Goal: Task Accomplishment & Management: Use online tool/utility

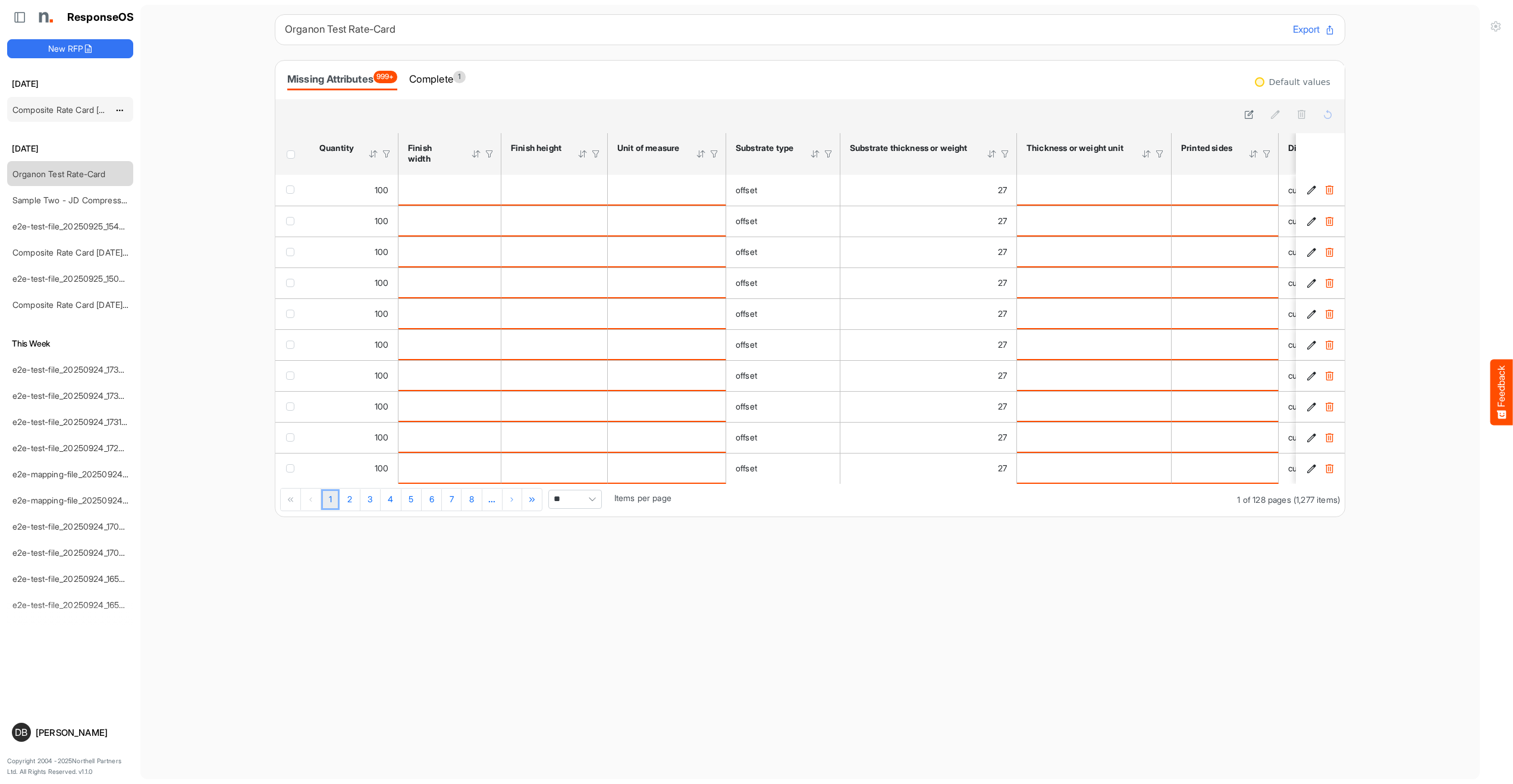
click at [79, 107] on link "Composite Rate Card [DATE]_smaller" at bounding box center [83, 110] width 141 height 10
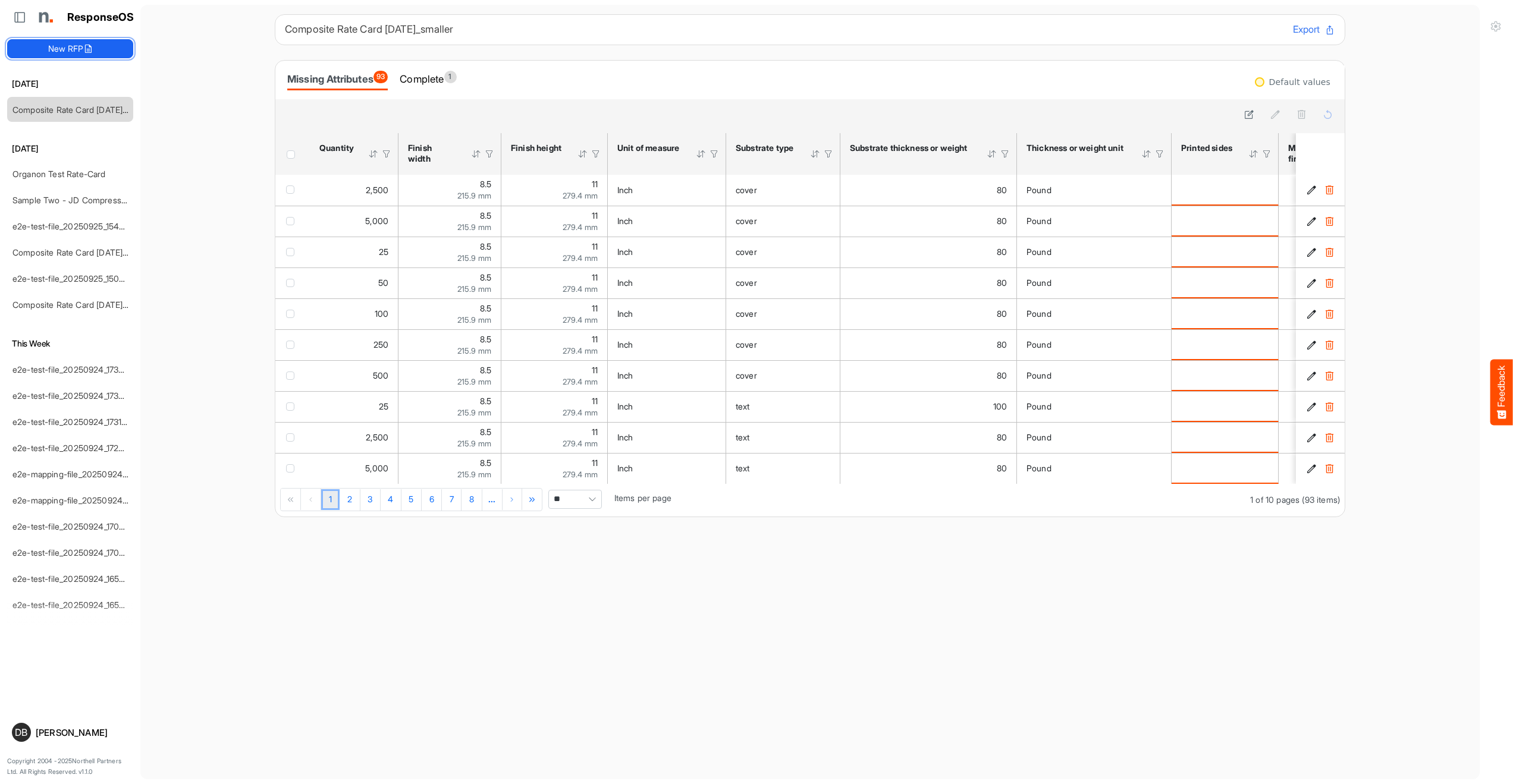
click at [84, 55] on button "New RFP" at bounding box center [70, 48] width 126 height 19
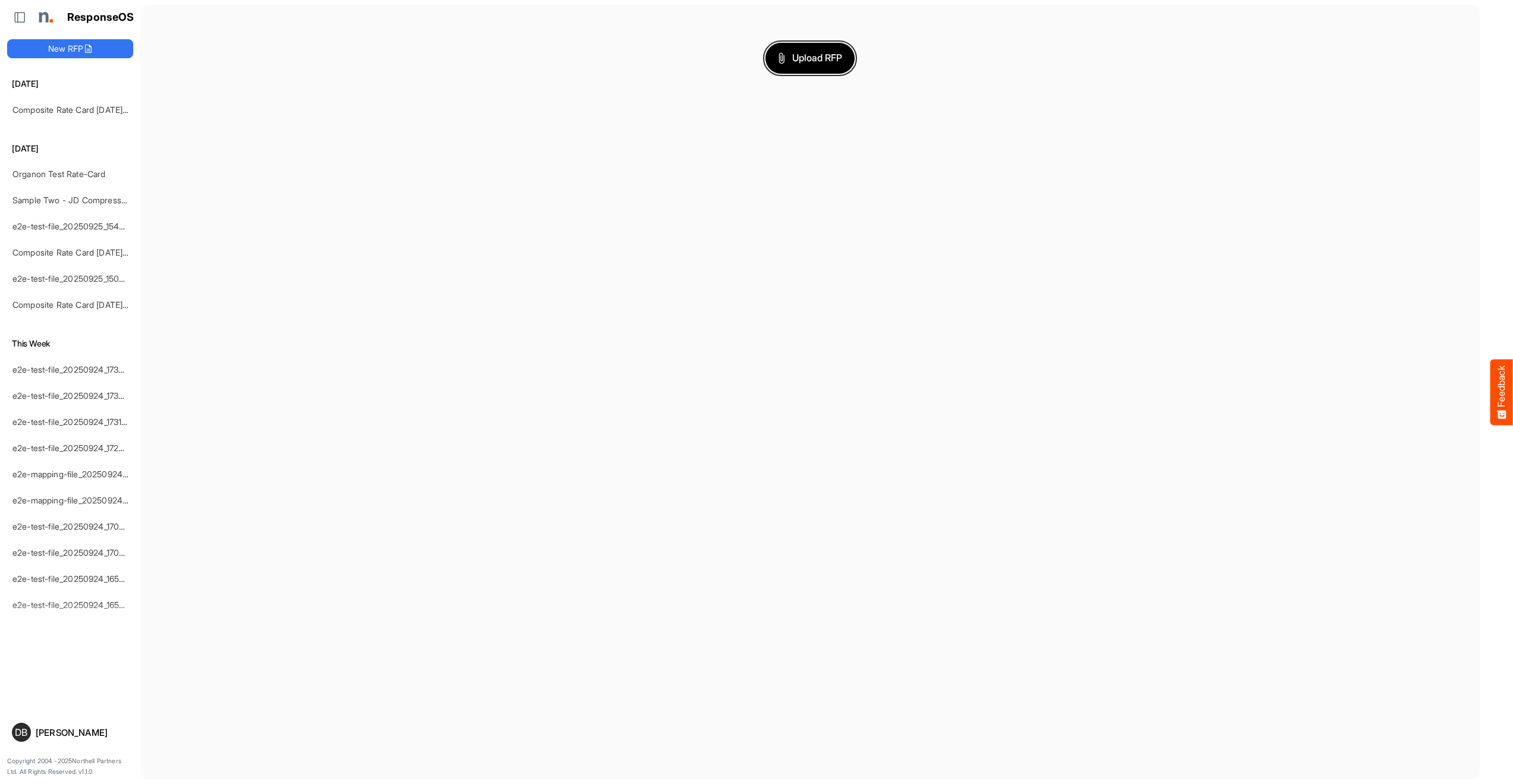
click at [808, 57] on span "Upload RFP" at bounding box center [809, 58] width 64 height 15
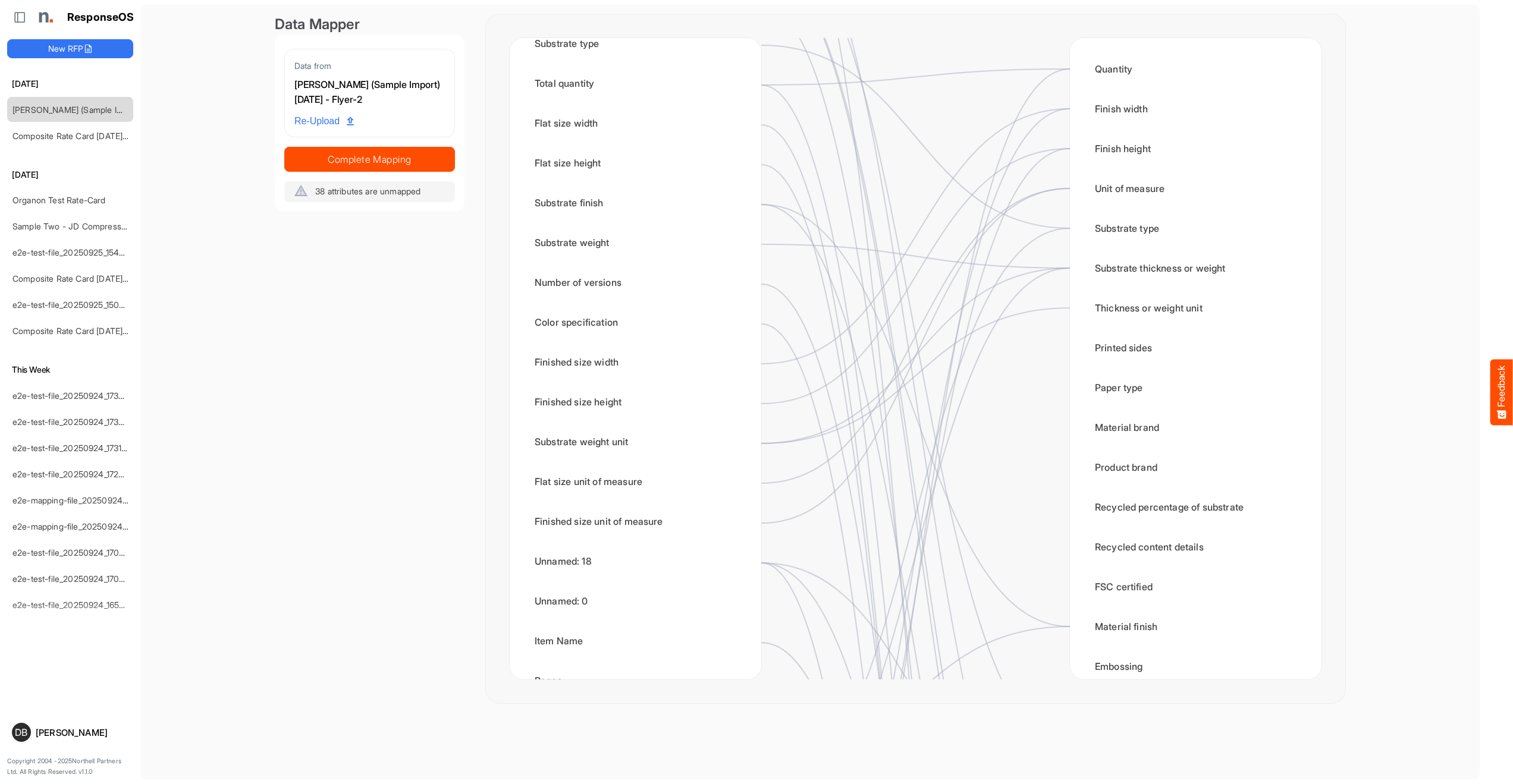
scroll to position [244, 0]
click at [642, 256] on div "Substrate weight" at bounding box center [636, 245] width 233 height 37
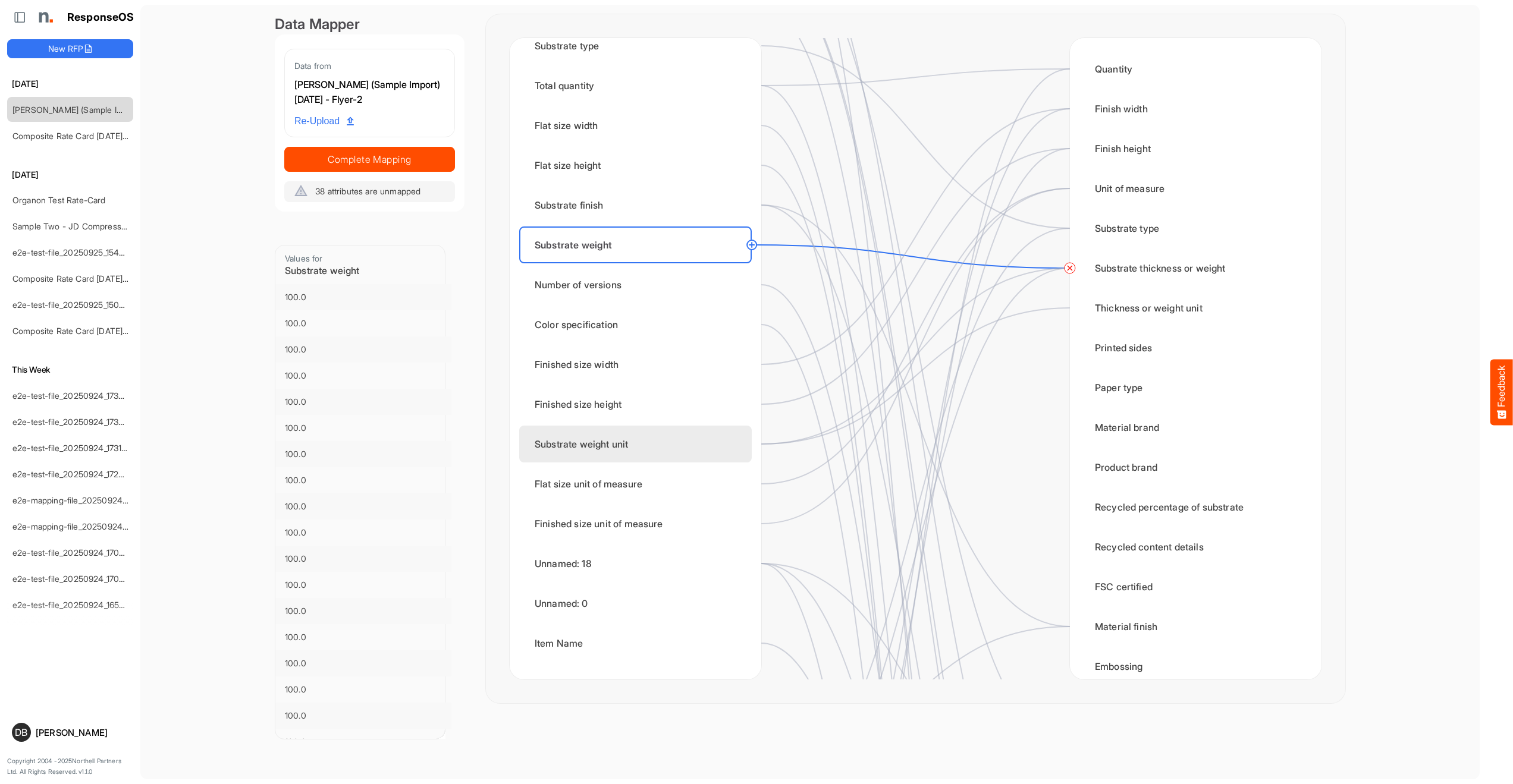
click at [647, 435] on div "Substrate weight unit" at bounding box center [636, 444] width 233 height 37
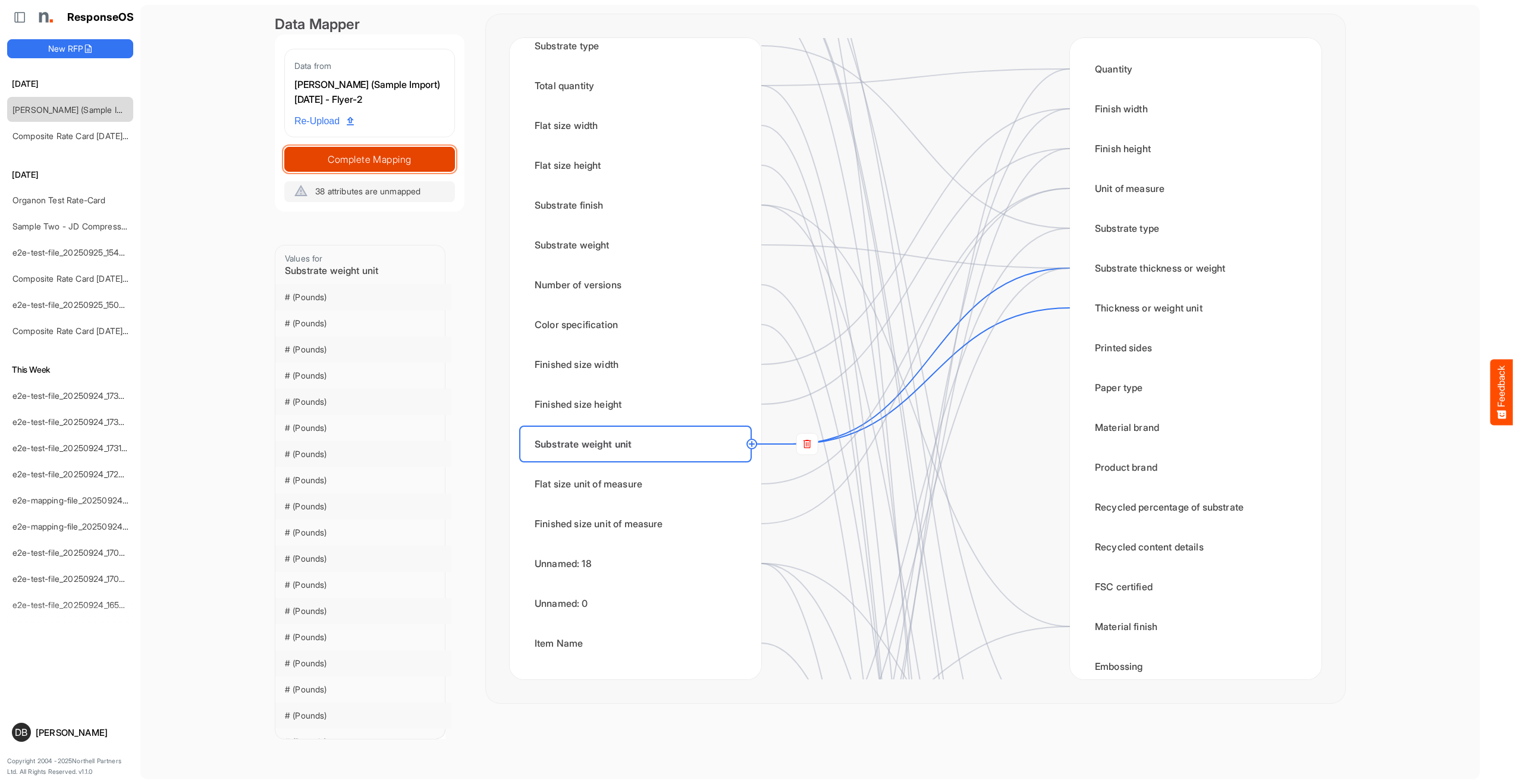
click at [387, 160] on span "Complete Mapping" at bounding box center [370, 160] width 169 height 17
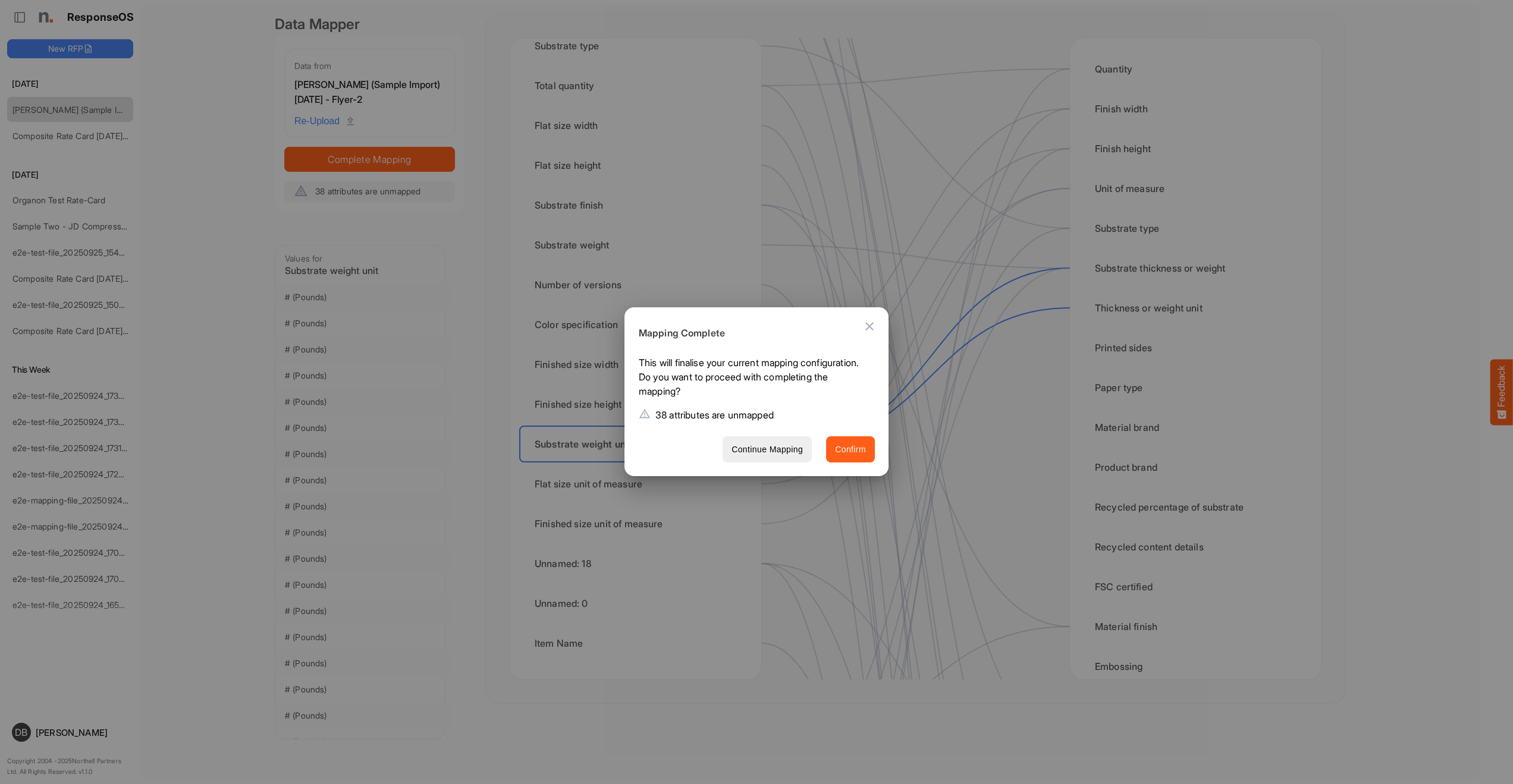
click at [854, 449] on span "Confirm" at bounding box center [851, 449] width 31 height 15
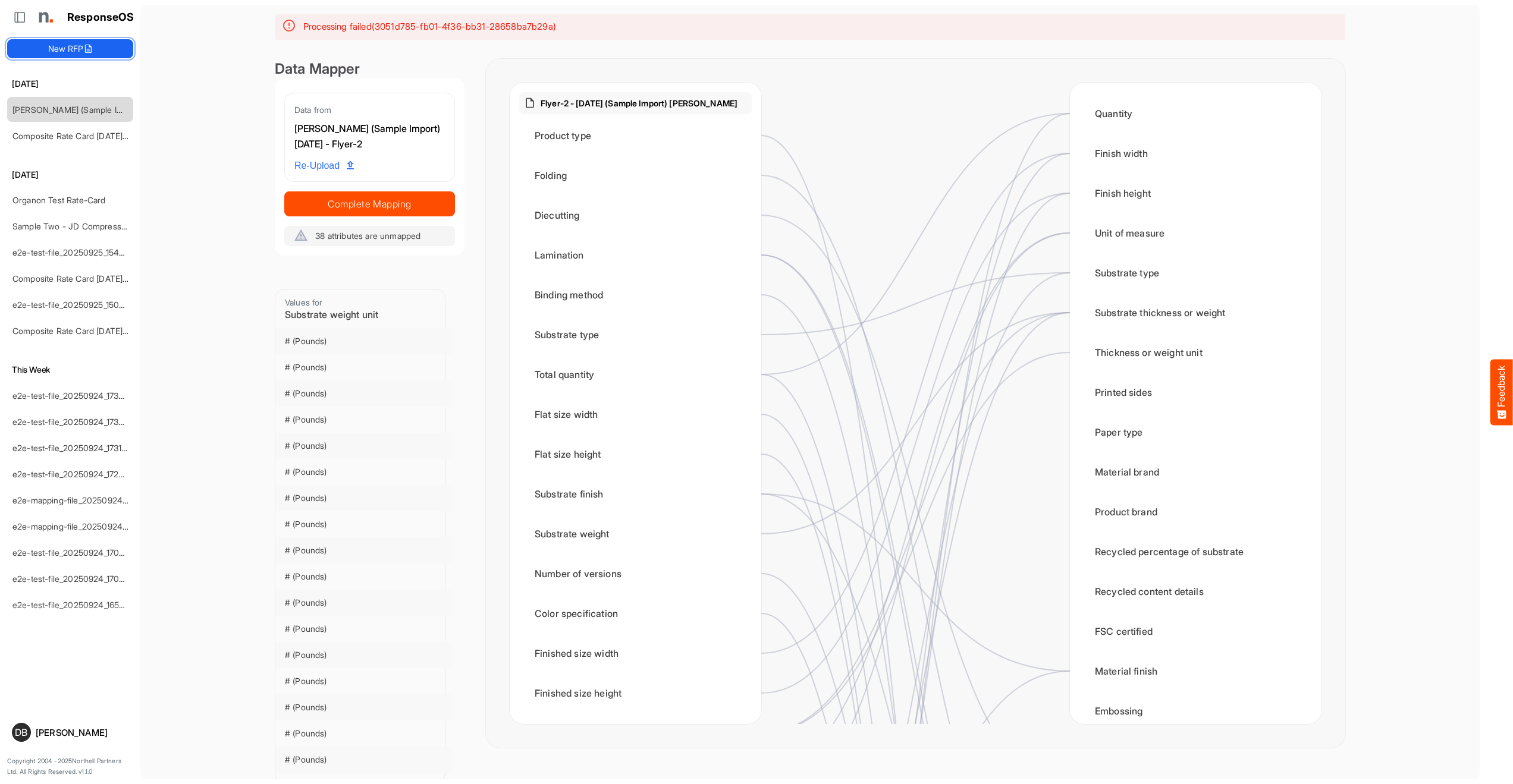
click at [59, 47] on button "New RFP" at bounding box center [70, 48] width 126 height 19
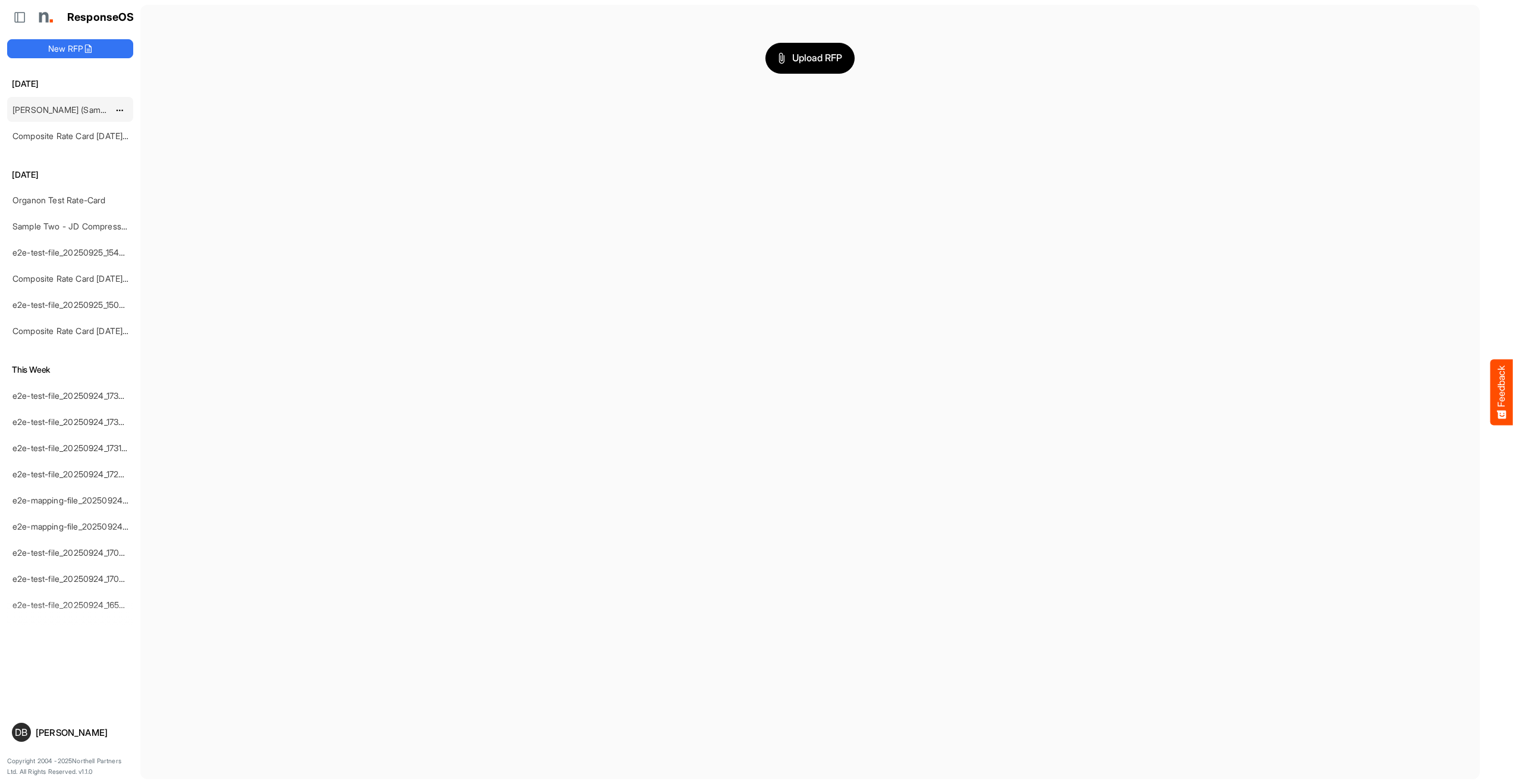
click at [56, 103] on div "John Deere (Sample Import) April 2025 - Flyer-2" at bounding box center [61, 109] width 106 height 24
click at [52, 110] on link "John Deere (Sample Import) April 2025 - Flyer-2" at bounding box center [109, 110] width 193 height 10
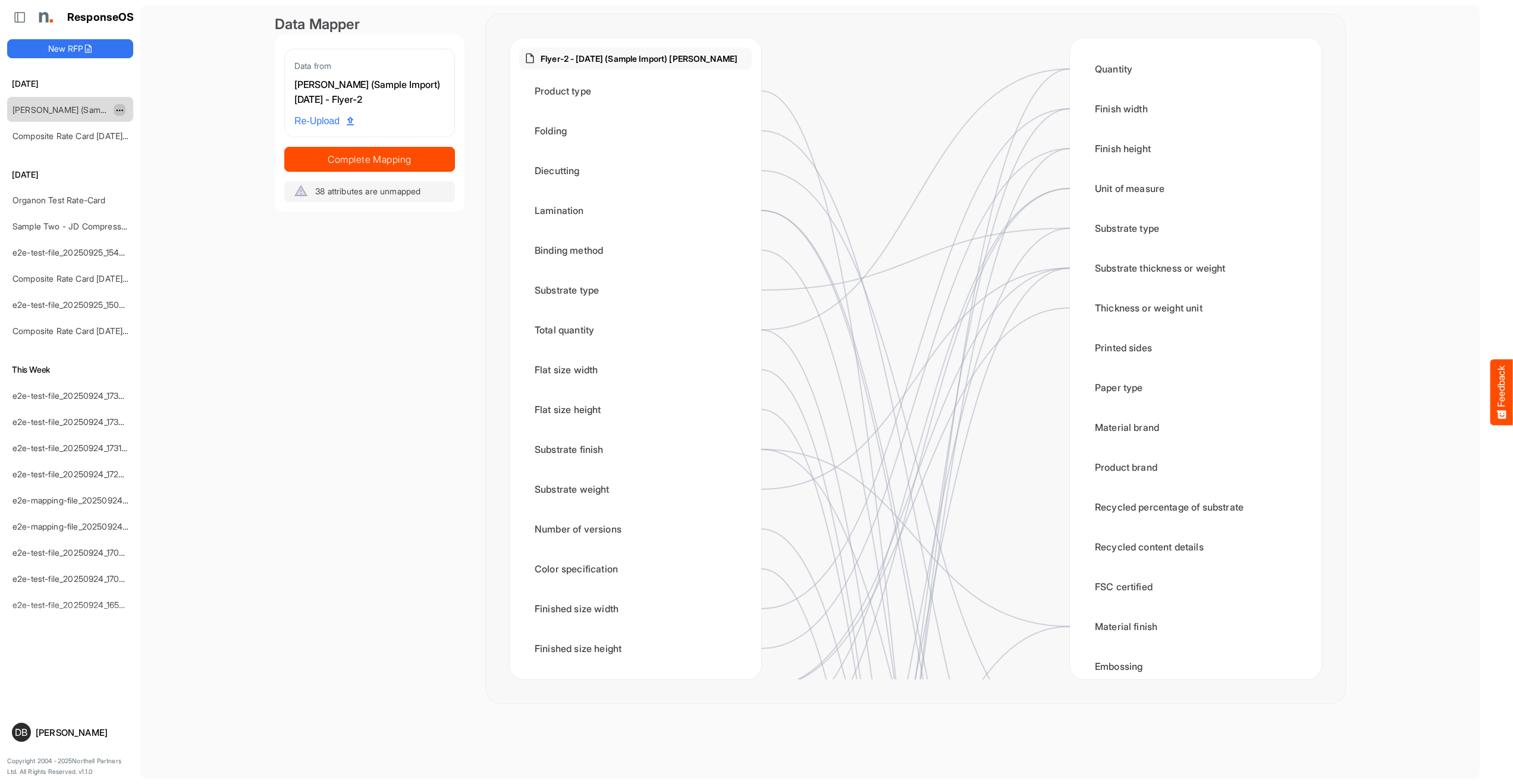
click at [121, 108] on span "dropdownbutton" at bounding box center [118, 110] width 6 height 8
click at [160, 148] on li "Delete" at bounding box center [149, 147] width 71 height 18
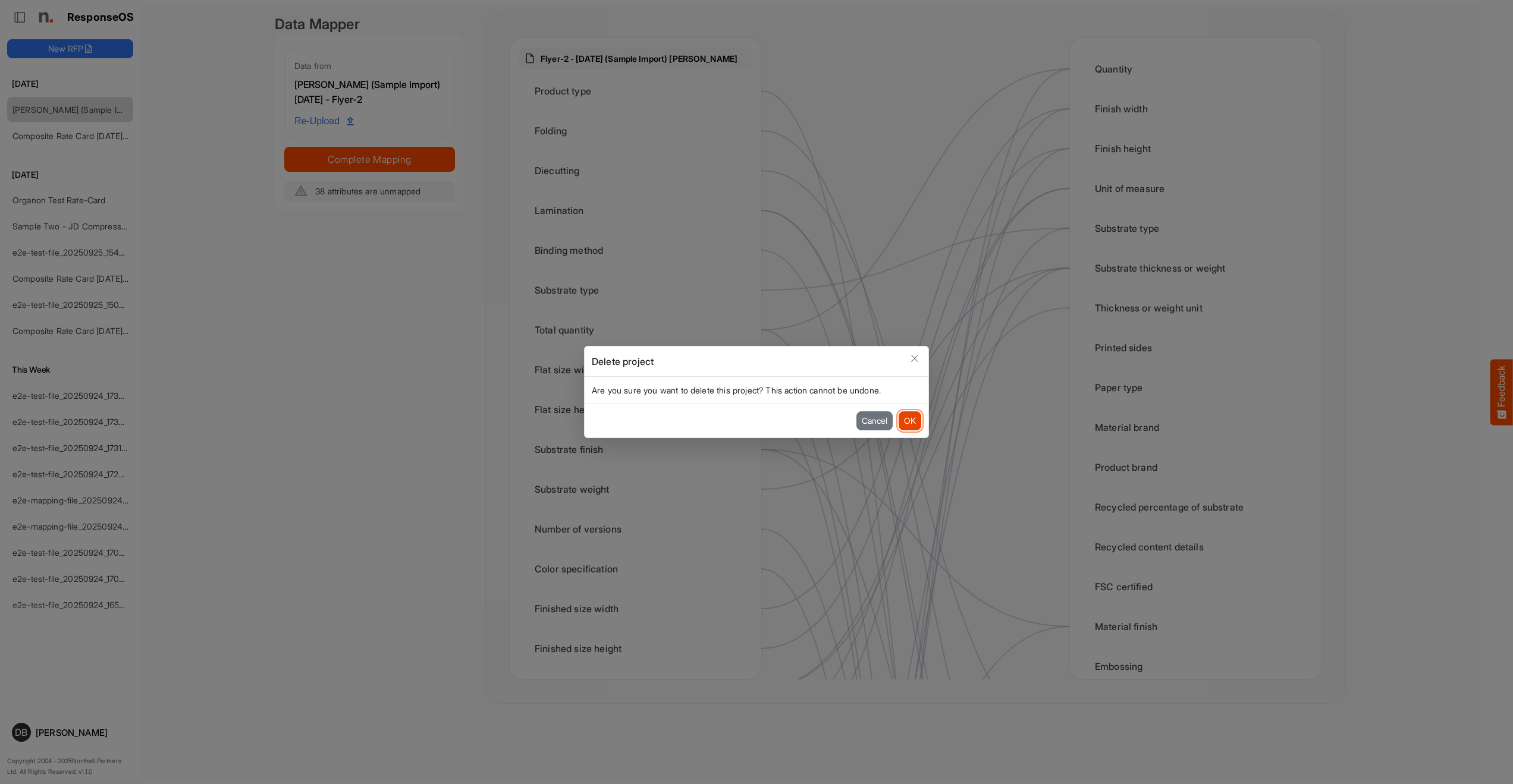
click at [915, 420] on button "OK" at bounding box center [910, 420] width 23 height 19
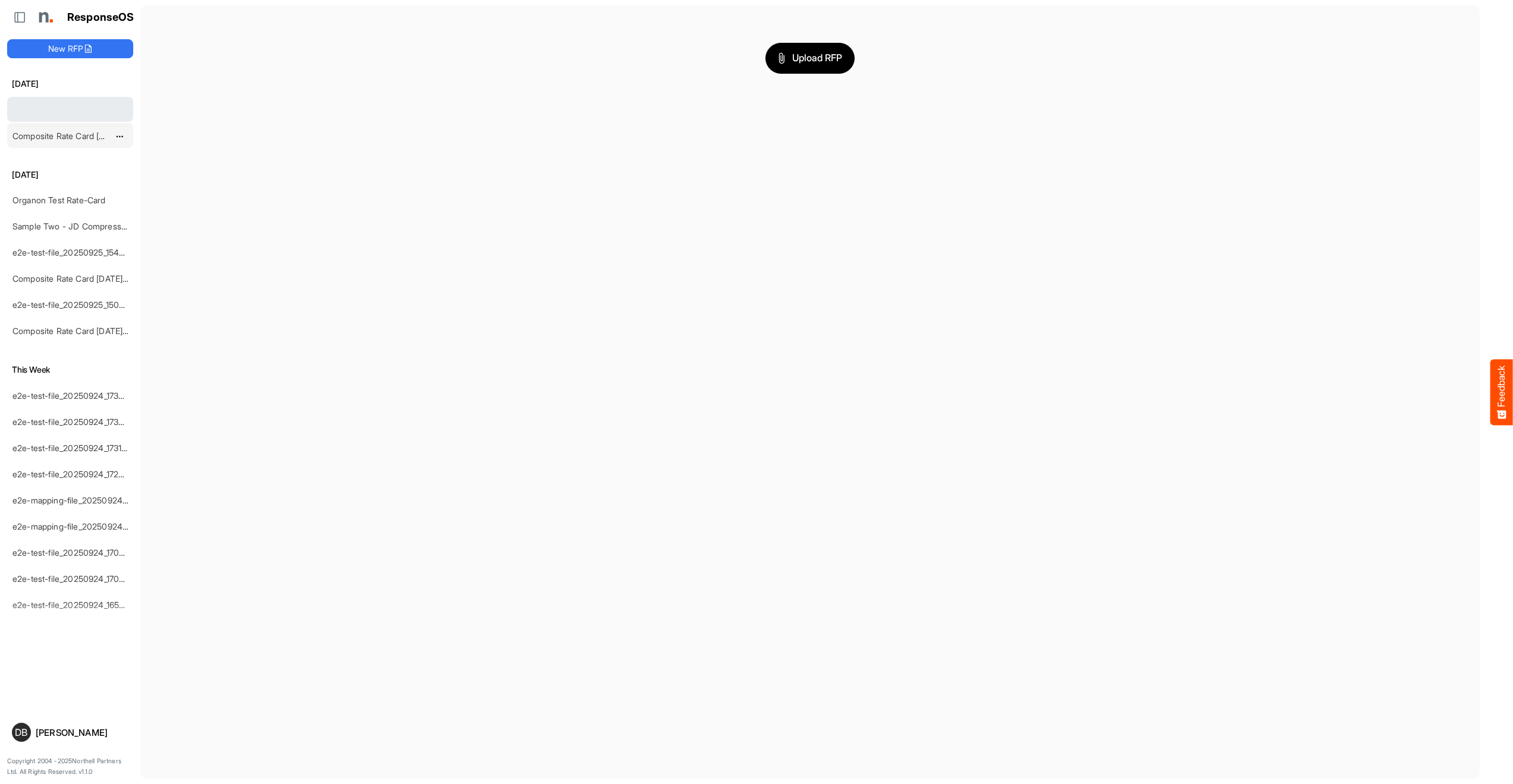
click at [83, 138] on link "Composite Rate Card [DATE]_smaller" at bounding box center [83, 136] width 141 height 10
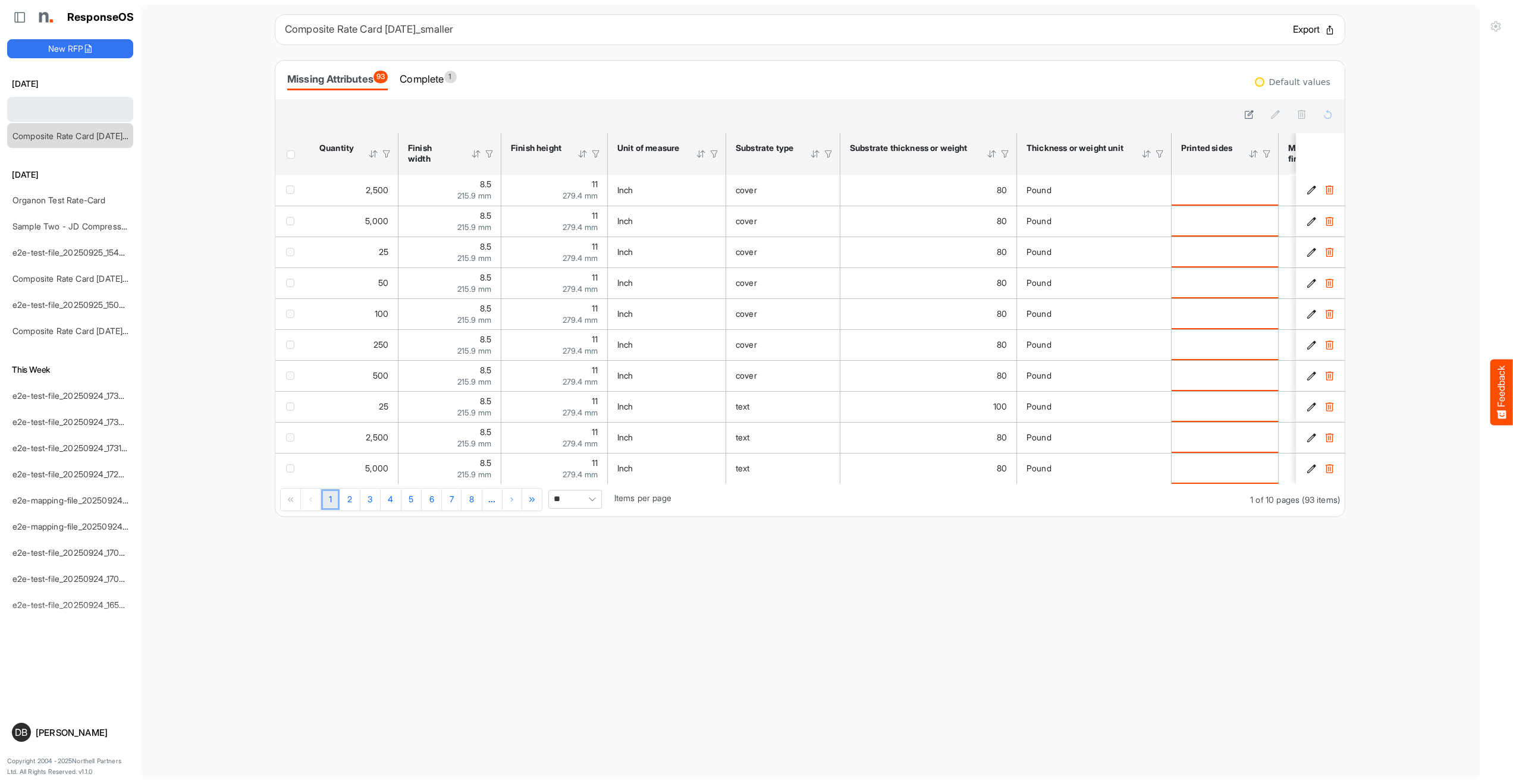
click at [1302, 24] on button "Export" at bounding box center [1313, 30] width 42 height 15
click at [82, 204] on link "Organon Test Rate-Card" at bounding box center [59, 200] width 94 height 10
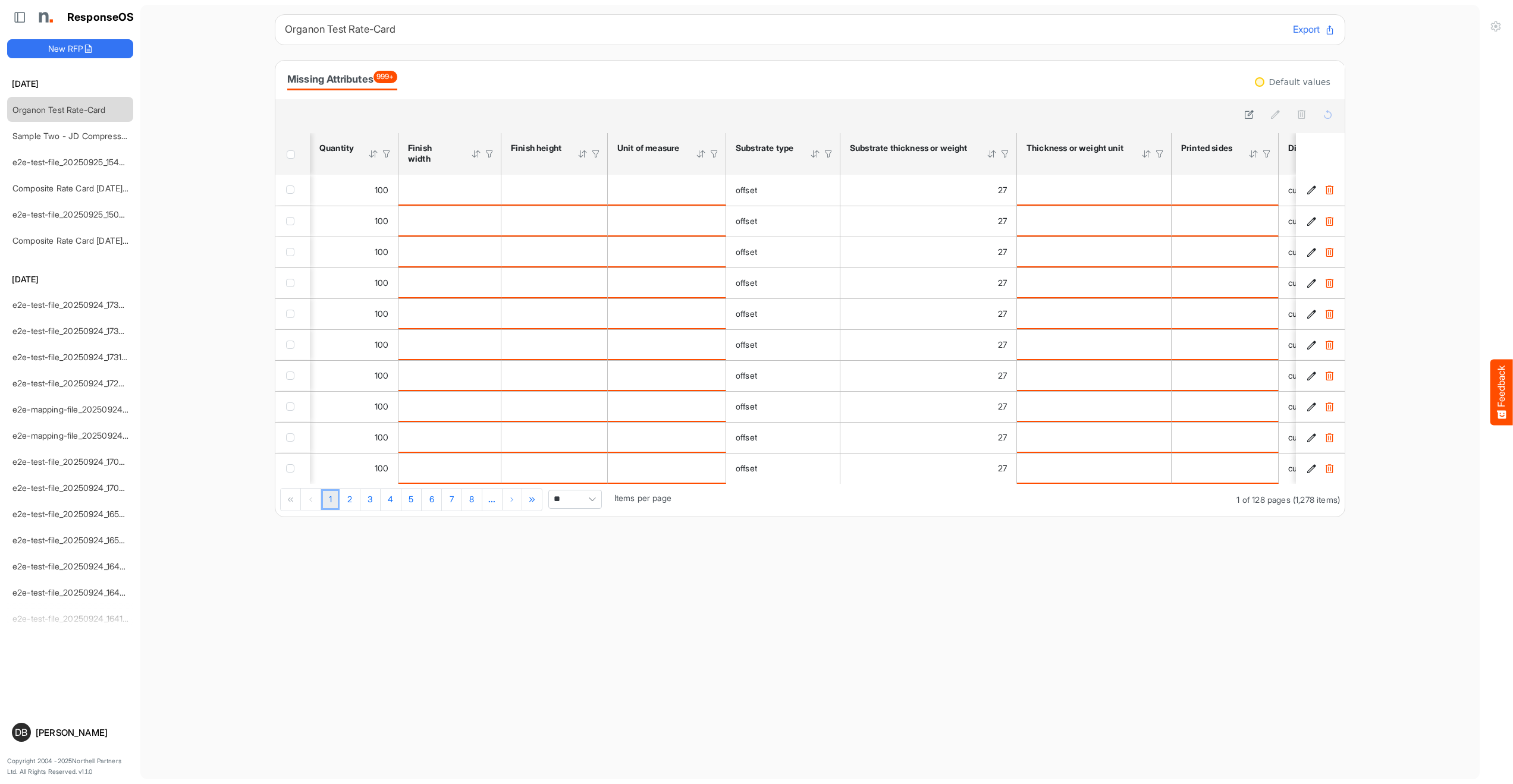
scroll to position [0, 610]
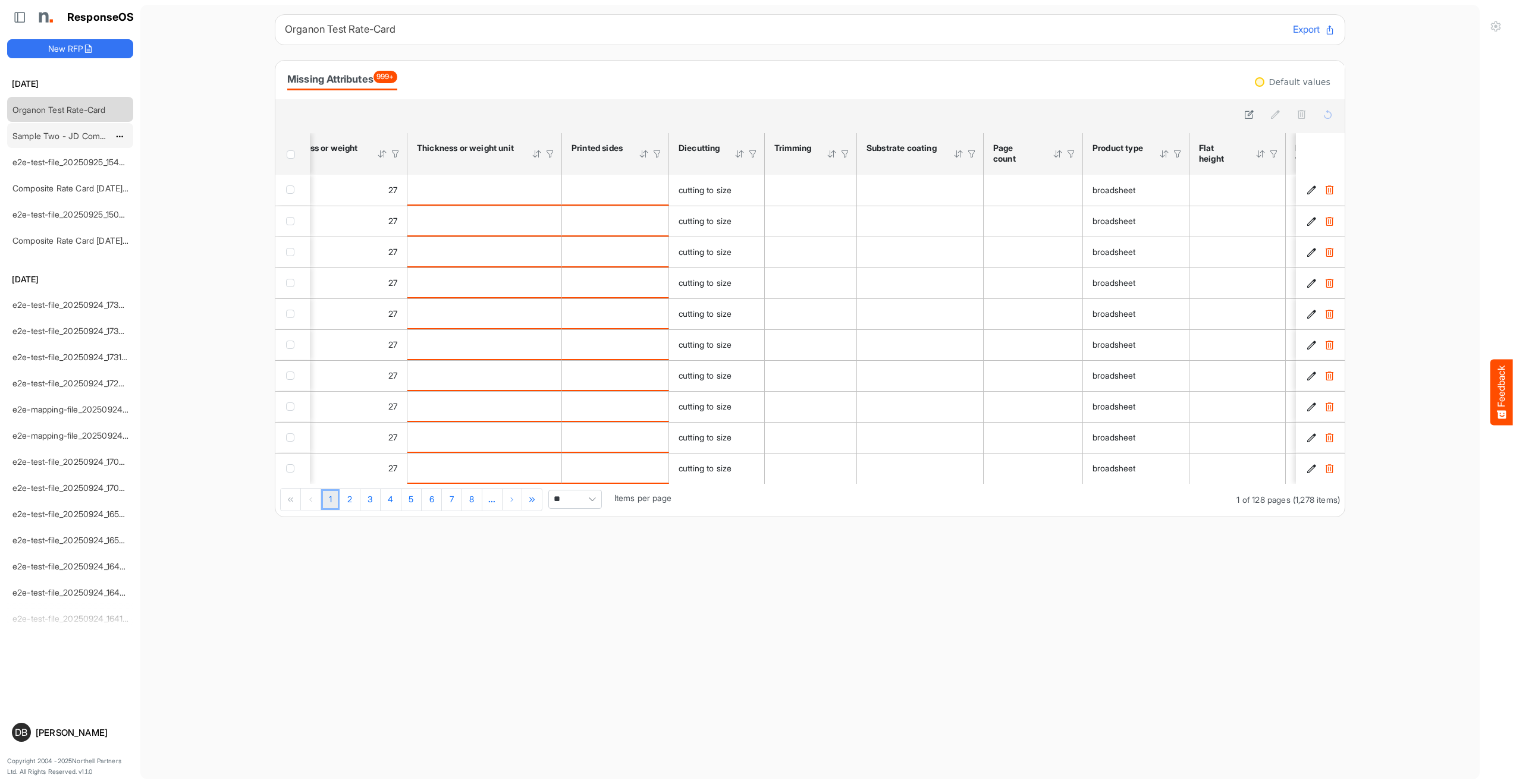
click at [79, 138] on link "Sample Two - JD Compressed 2" at bounding box center [75, 136] width 126 height 10
